Goal: Task Accomplishment & Management: Use online tool/utility

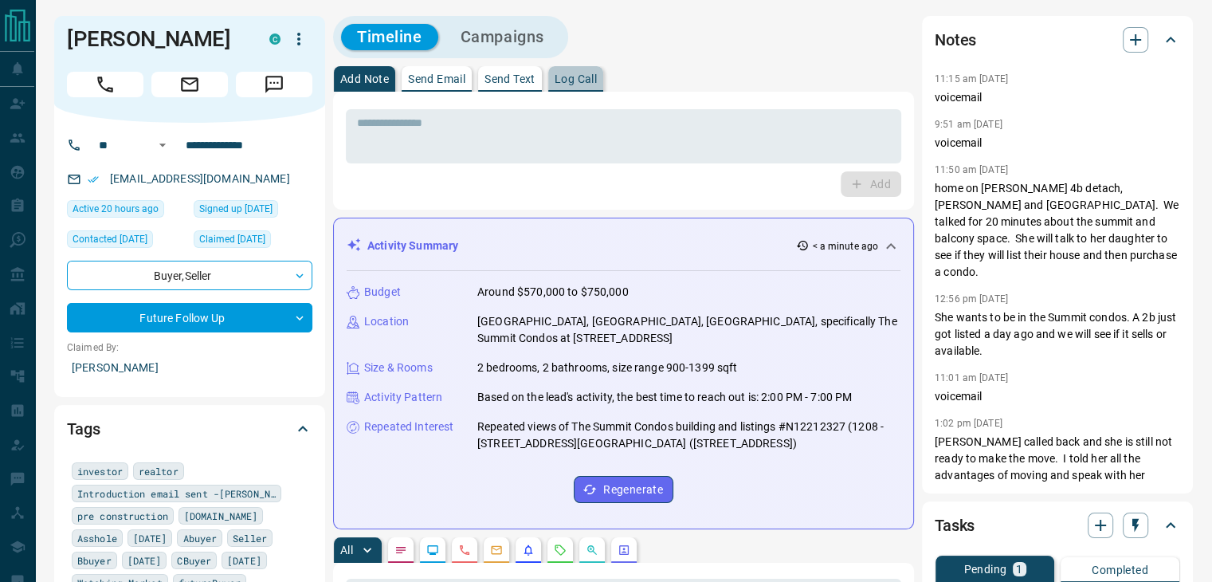
click at [570, 74] on p "Log Call" at bounding box center [576, 78] width 42 height 11
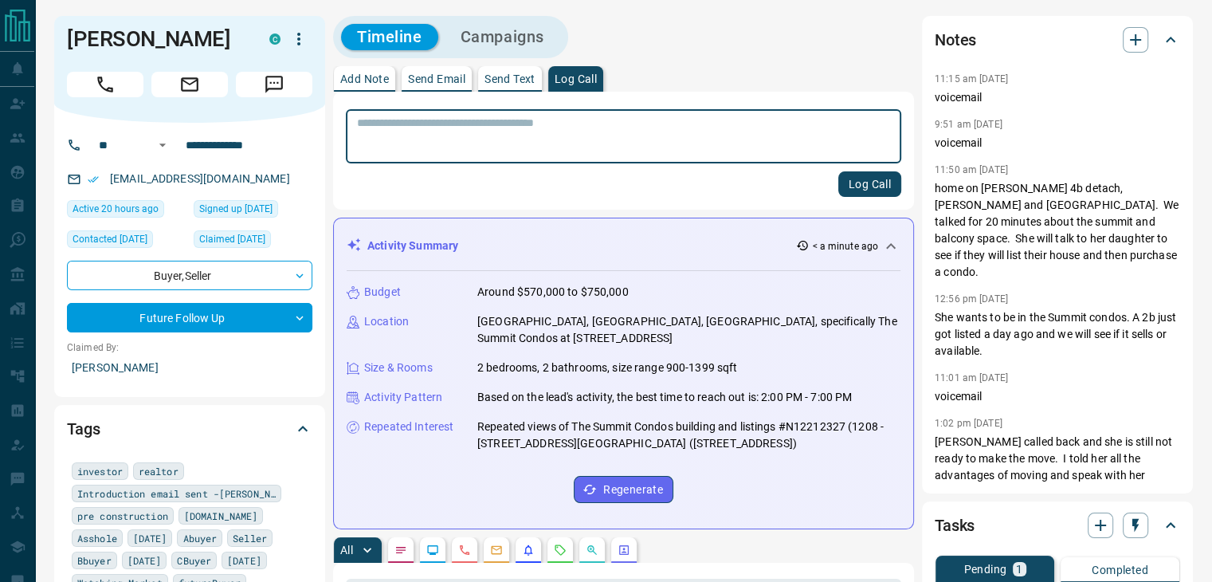
click at [570, 130] on textarea at bounding box center [623, 136] width 533 height 41
type textarea "*********"
click at [857, 191] on button "Log Call" at bounding box center [869, 183] width 63 height 25
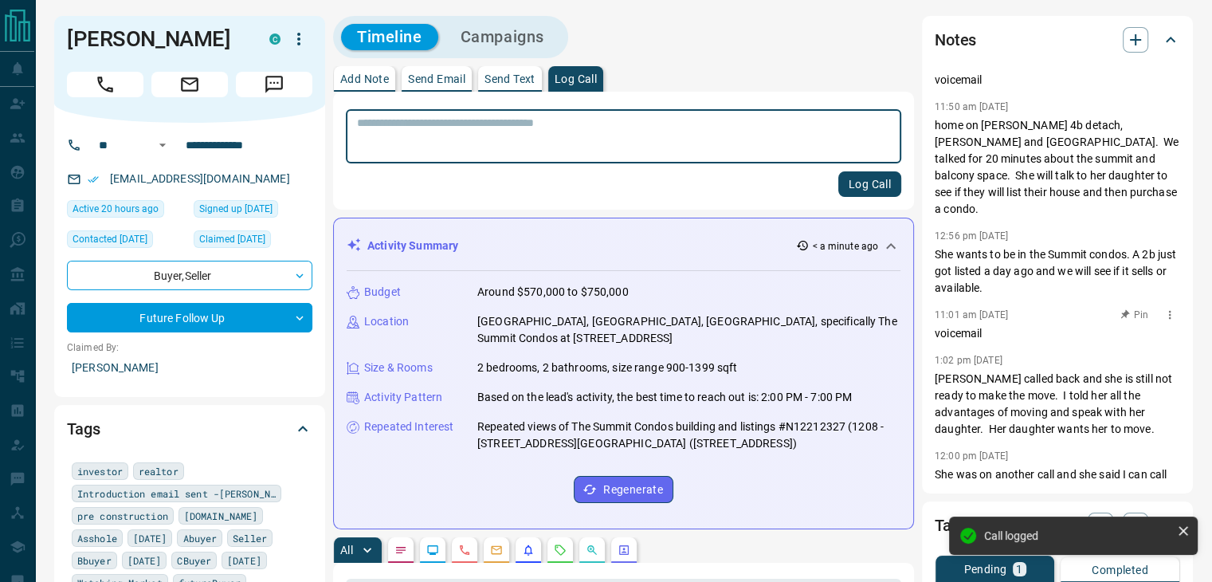
scroll to position [105, 0]
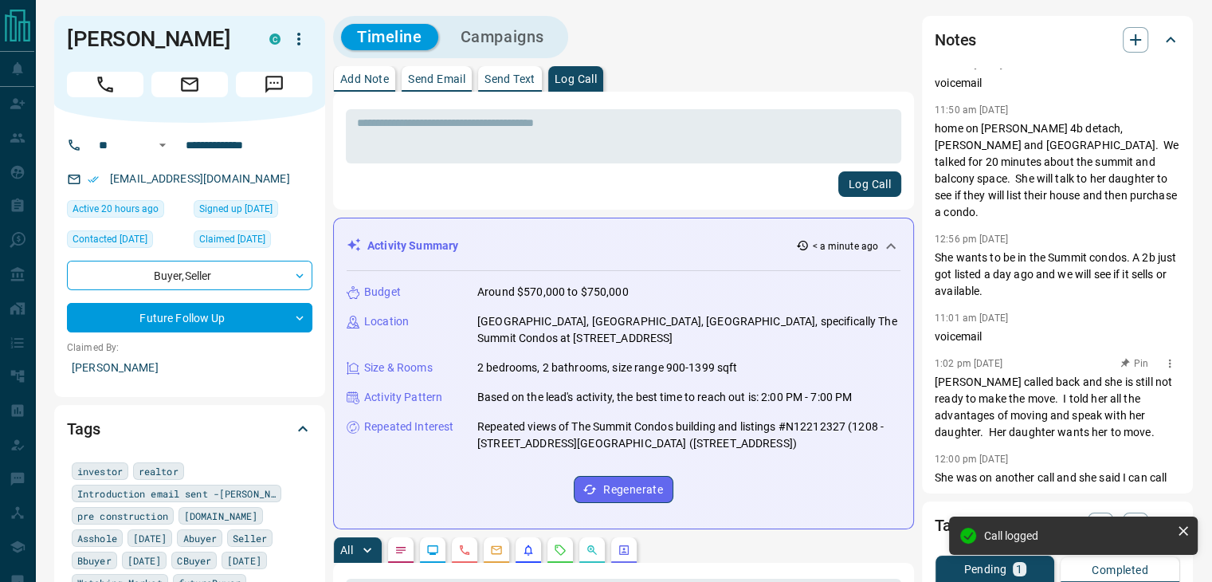
drag, startPoint x: 963, startPoint y: 355, endPoint x: 911, endPoint y: 445, distance: 103.9
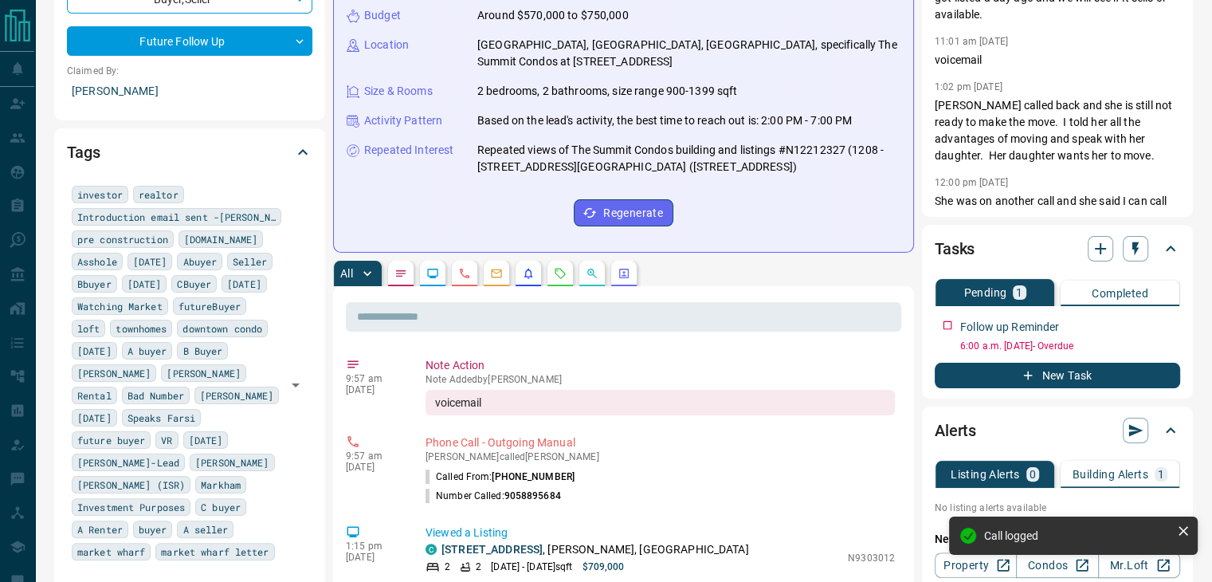
scroll to position [309, 0]
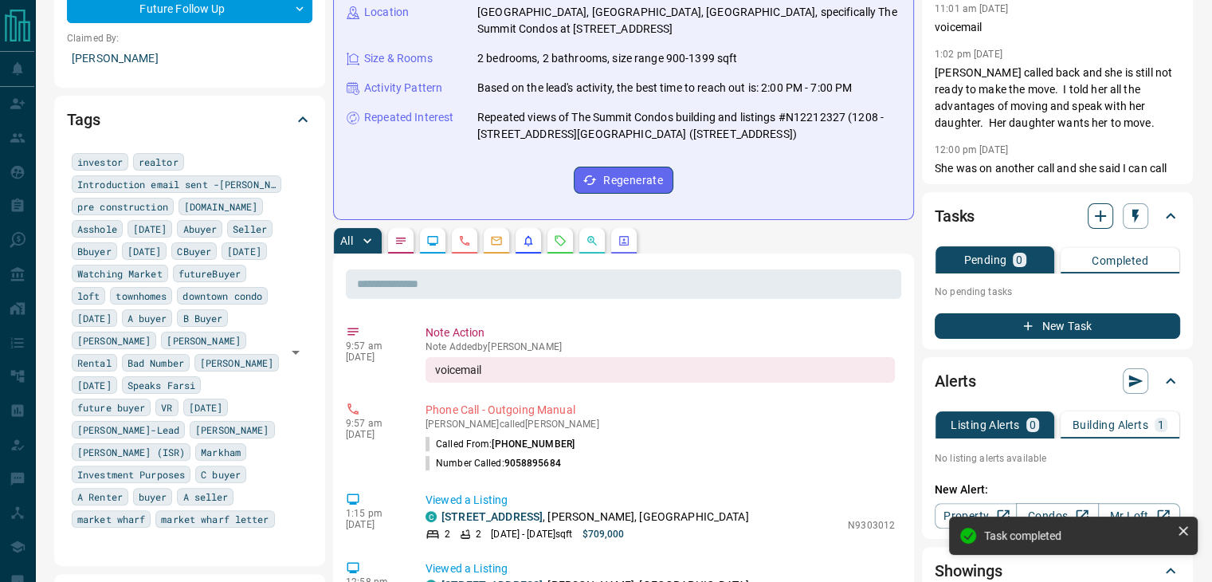
click at [1092, 221] on icon "button" at bounding box center [1100, 215] width 19 height 19
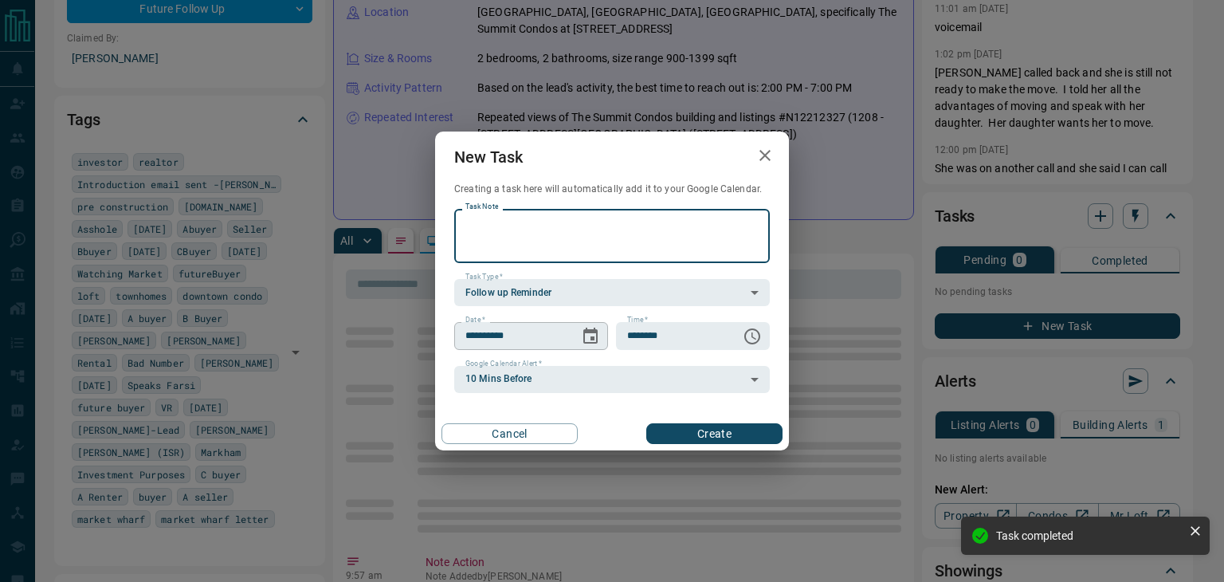
click at [592, 339] on icon "Choose date, selected date is Aug 20, 2025" at bounding box center [590, 335] width 14 height 16
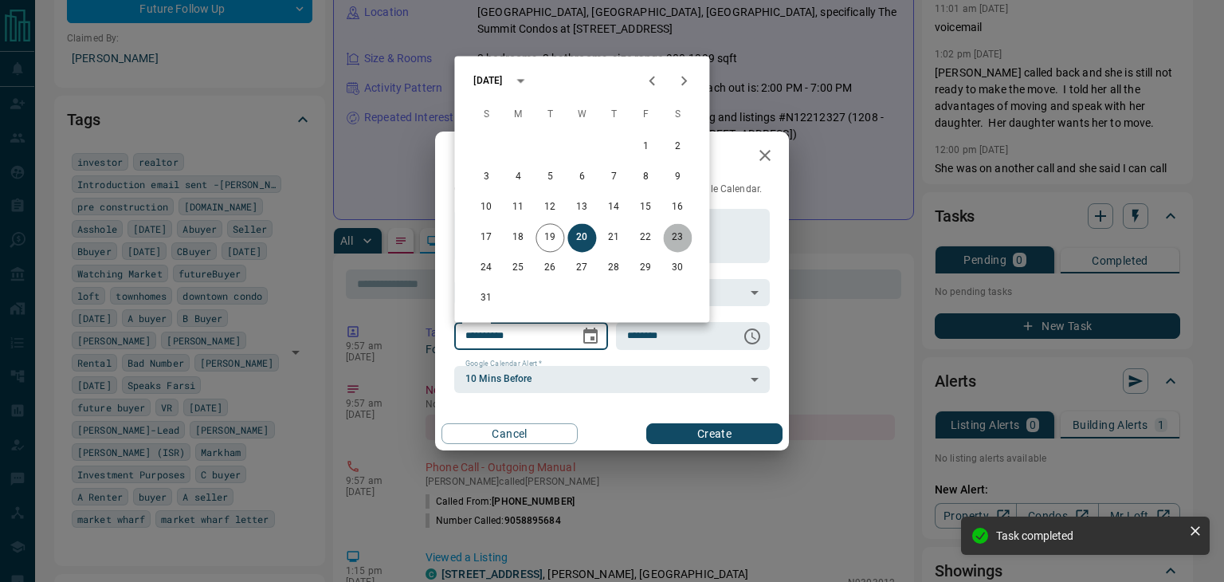
click at [681, 240] on button "23" at bounding box center [677, 237] width 29 height 29
type input "**********"
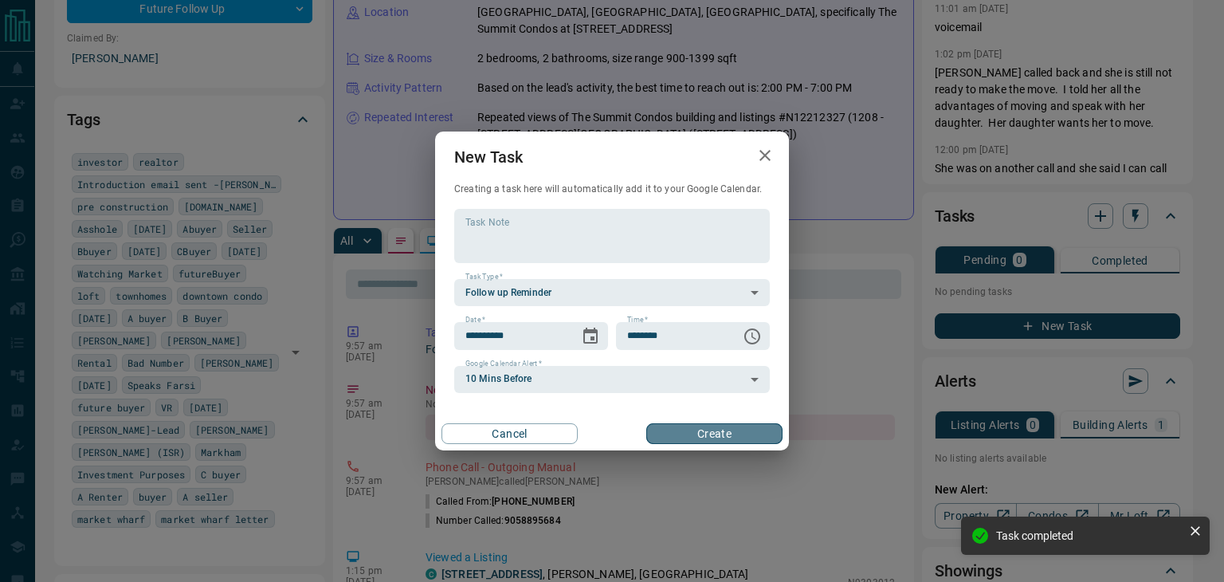
click at [700, 431] on button "Create" at bounding box center [714, 433] width 136 height 21
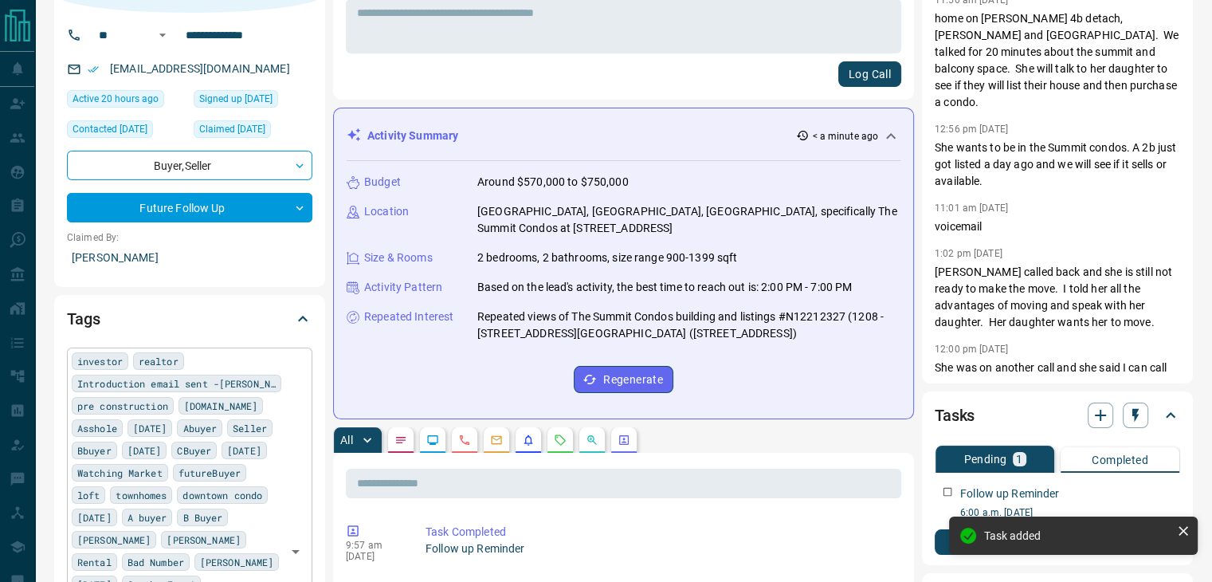
scroll to position [0, 0]
